Goal: Information Seeking & Learning: Learn about a topic

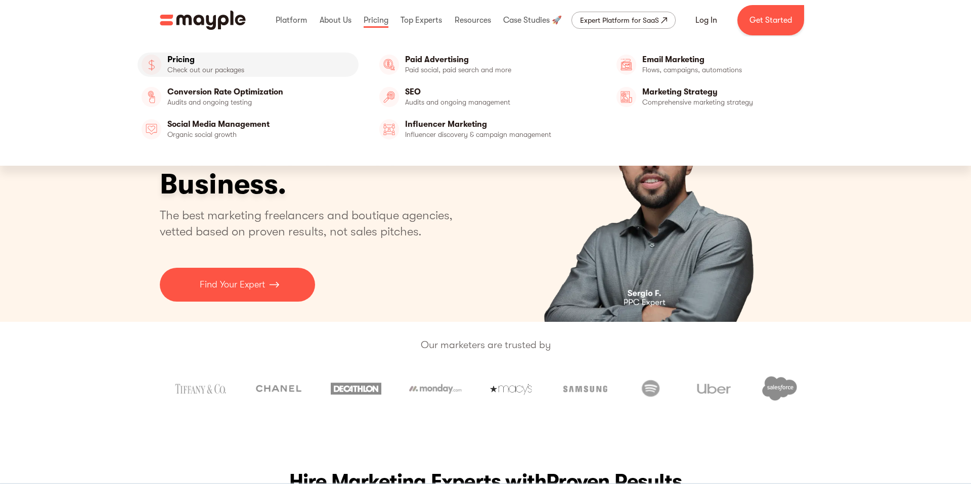
click at [212, 65] on link "Pricing" at bounding box center [248, 65] width 221 height 24
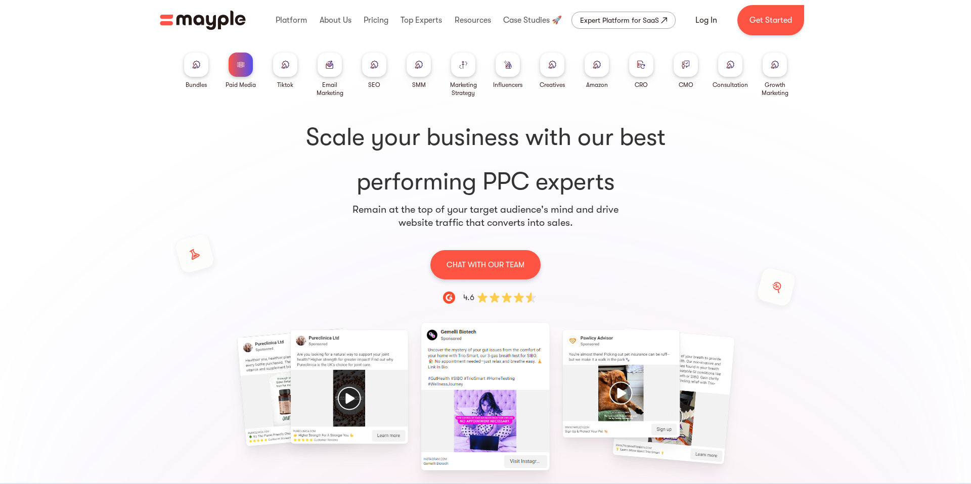
click at [188, 66] on div at bounding box center [196, 65] width 24 height 24
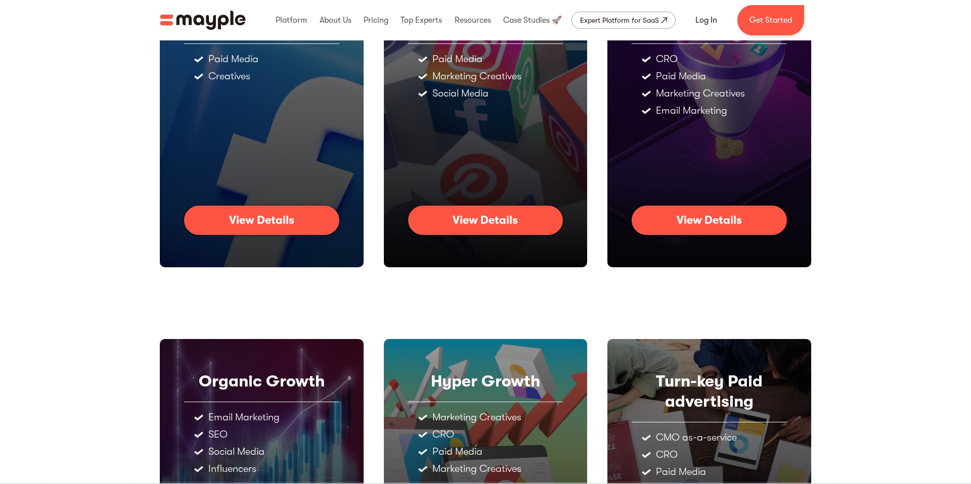
scroll to position [400, 0]
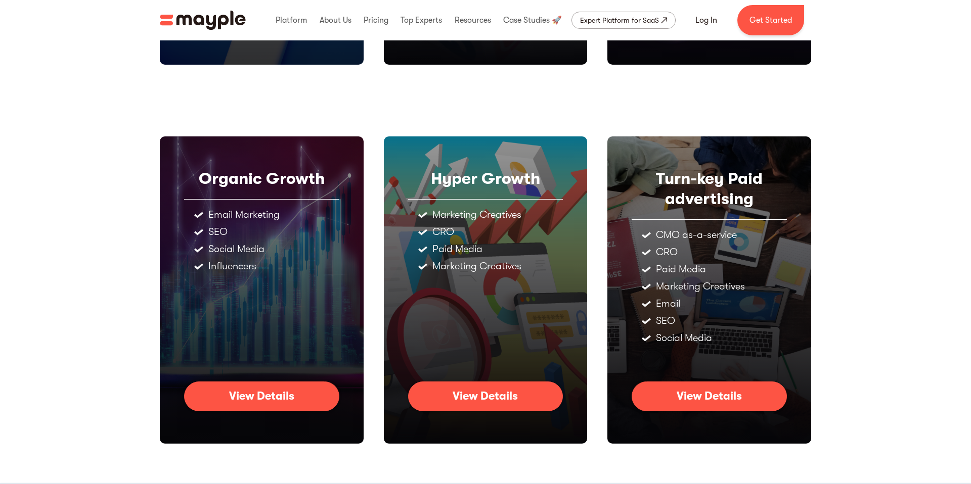
click at [688, 394] on div "View Details" at bounding box center [709, 396] width 65 height 13
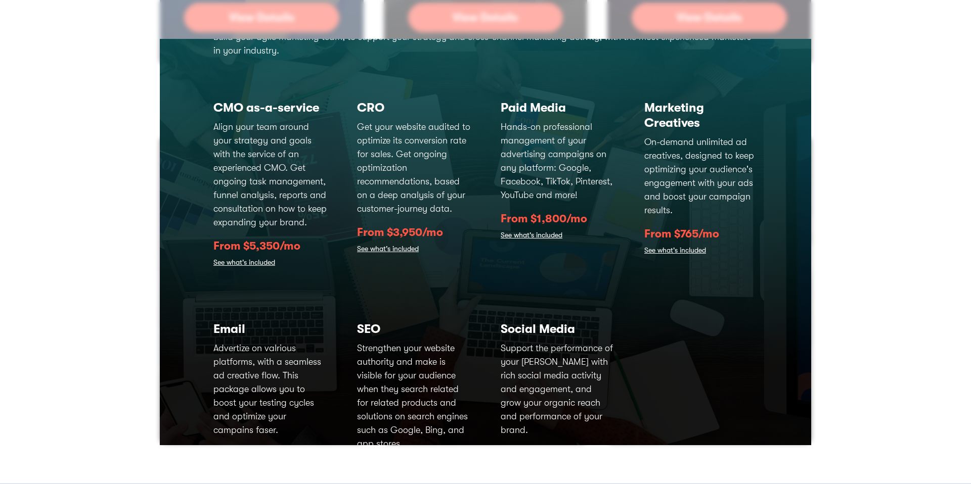
scroll to position [0, 0]
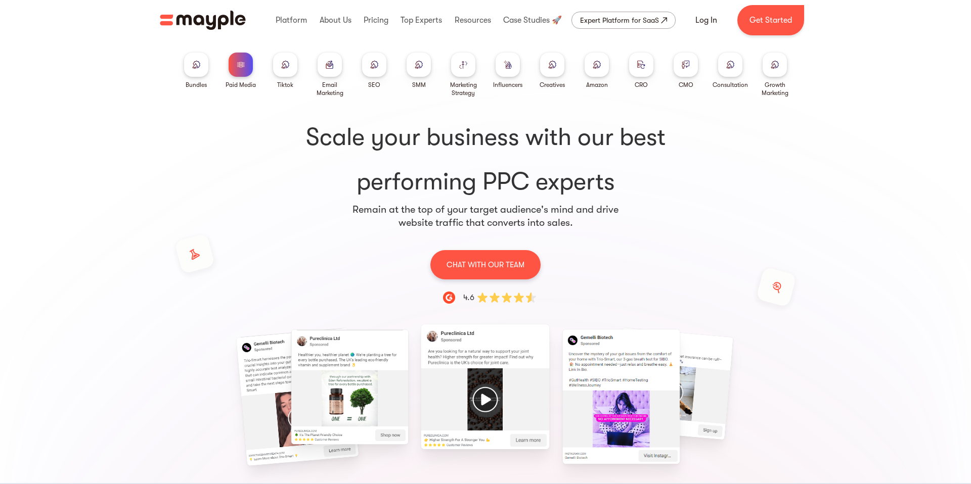
click at [189, 75] on div at bounding box center [196, 65] width 24 height 24
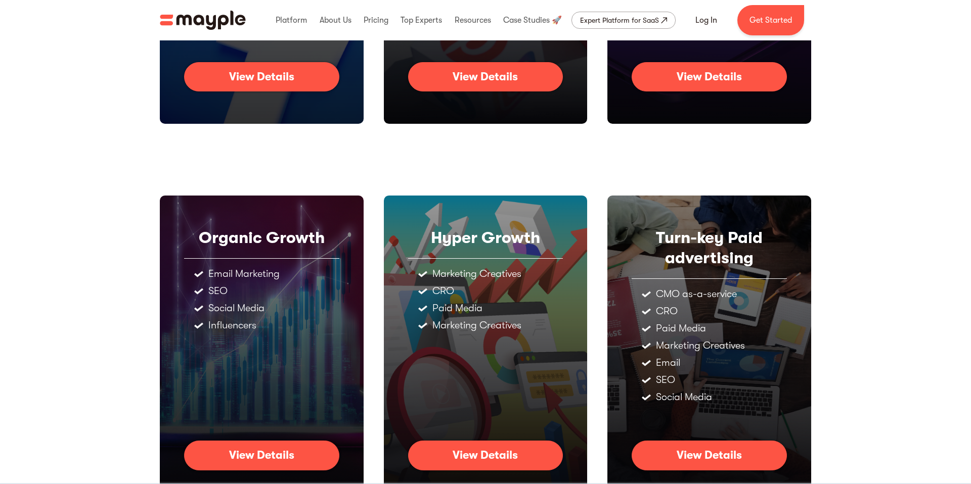
scroll to position [400, 0]
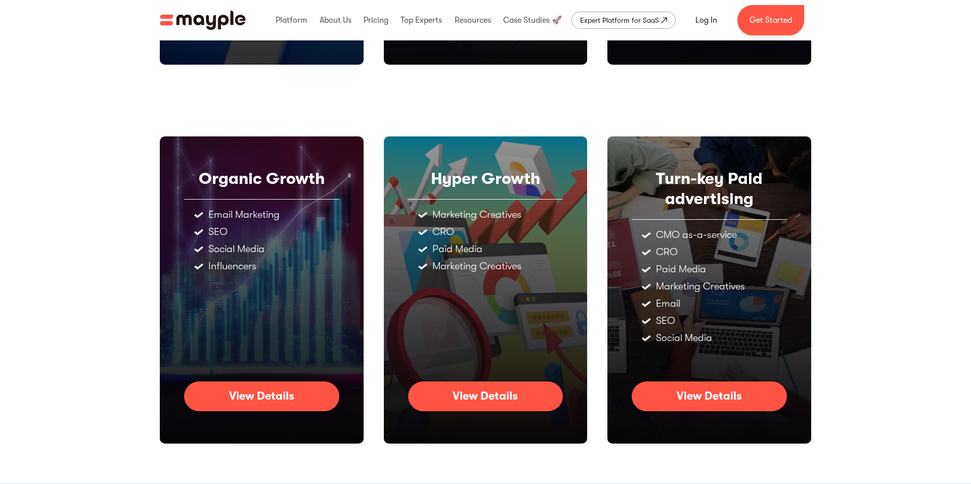
click at [471, 398] on div "View Details" at bounding box center [485, 396] width 65 height 13
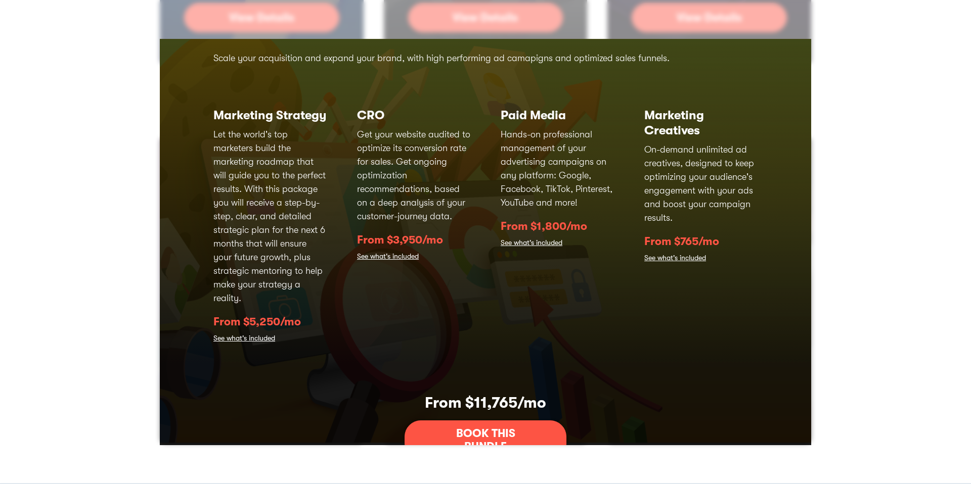
scroll to position [0, 0]
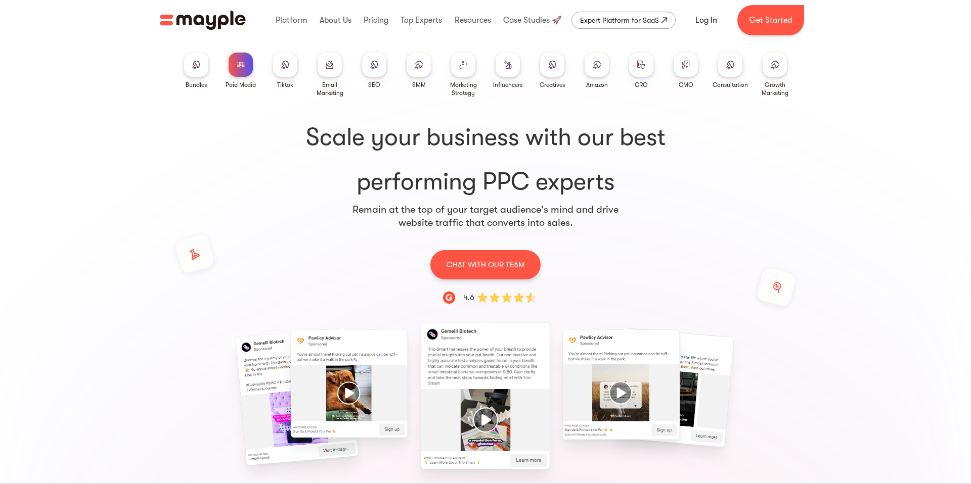
drag, startPoint x: 700, startPoint y: 469, endPoint x: 778, endPoint y: 458, distance: 78.6
click at [778, 458] on div at bounding box center [485, 407] width 615 height 149
